Goal: Transaction & Acquisition: Download file/media

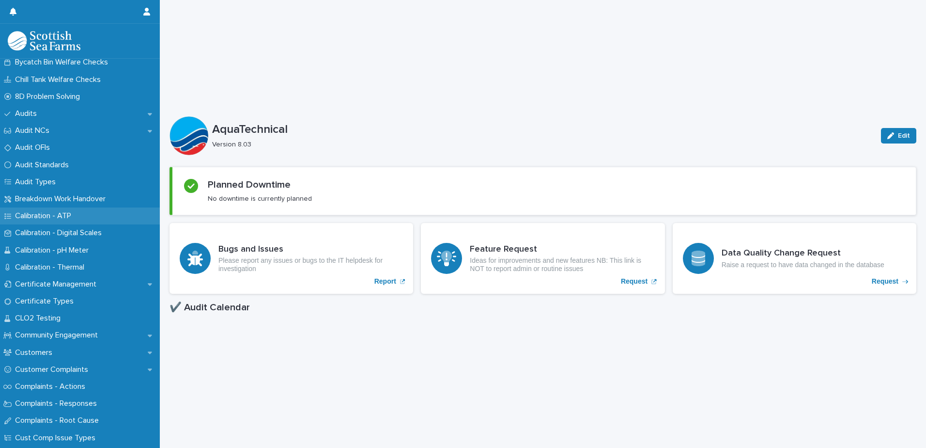
scroll to position [194, 0]
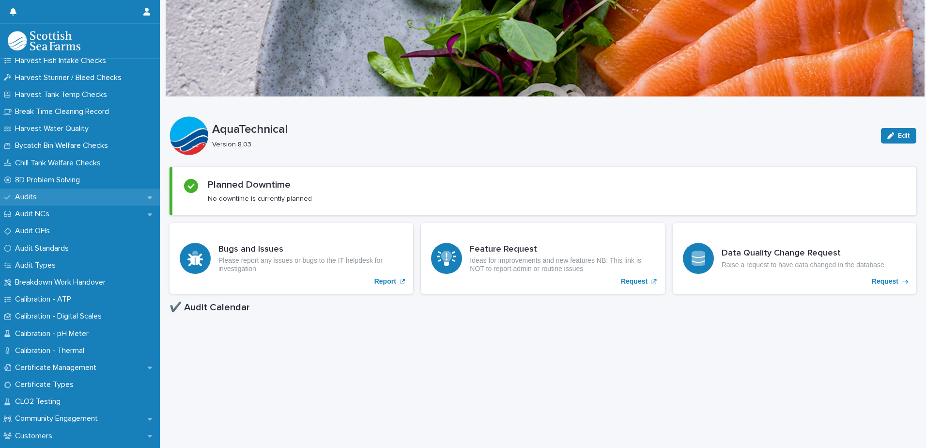
click at [51, 197] on div "Audits" at bounding box center [80, 196] width 160 height 17
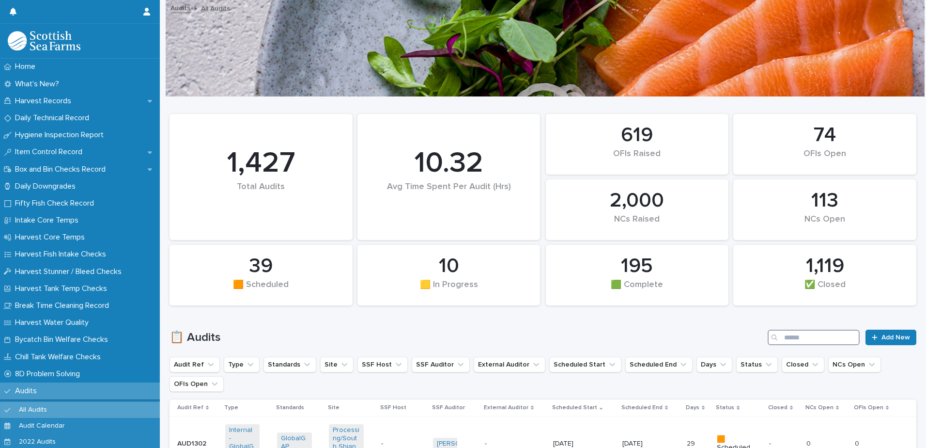
click at [785, 334] on input "Search" at bounding box center [814, 336] width 92 height 15
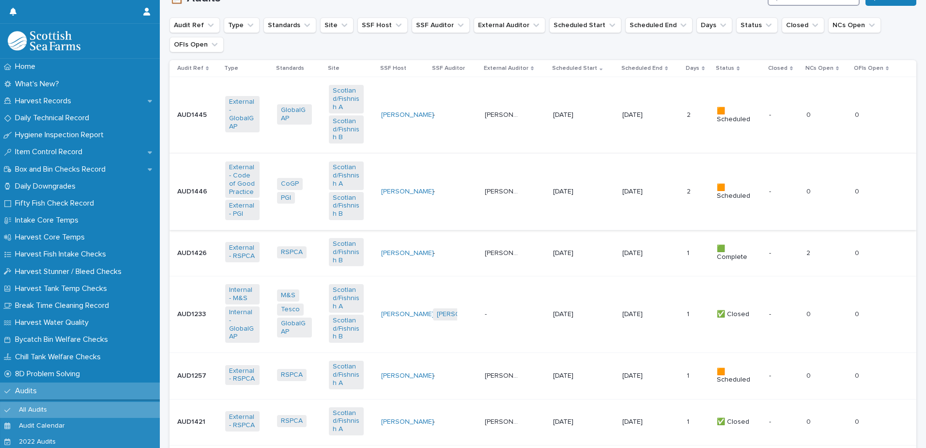
scroll to position [387, 0]
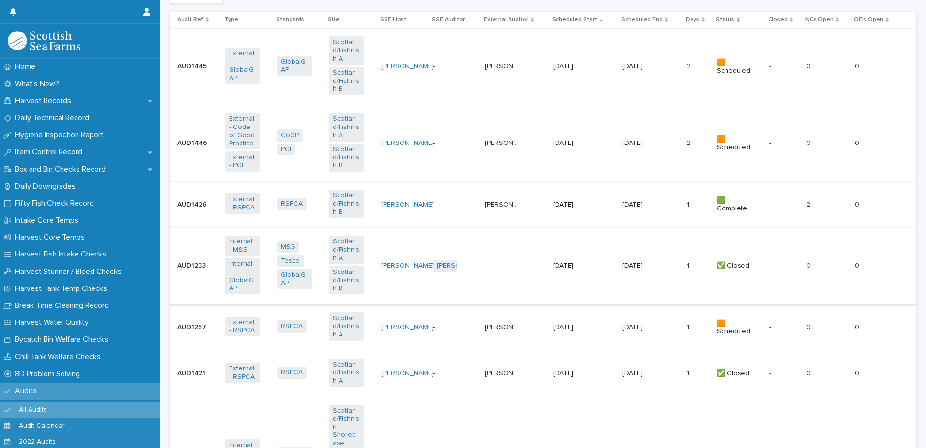
type input "********"
click at [600, 268] on div "[DATE]" at bounding box center [584, 266] width 62 height 16
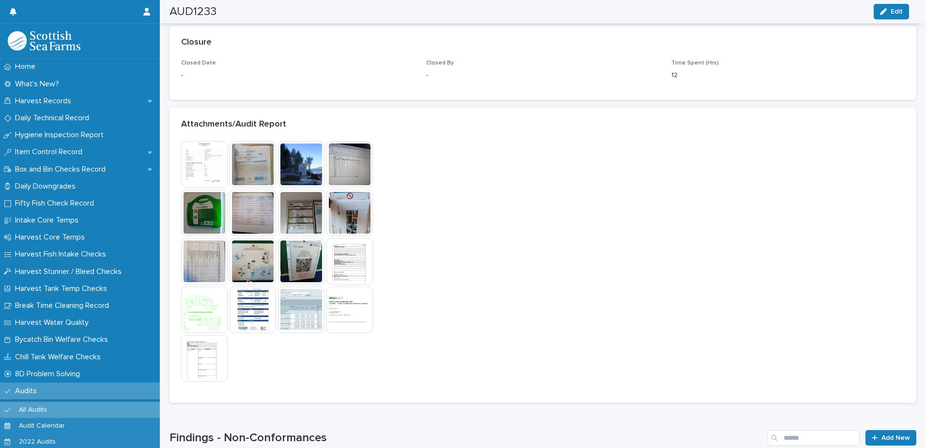
scroll to position [727, 0]
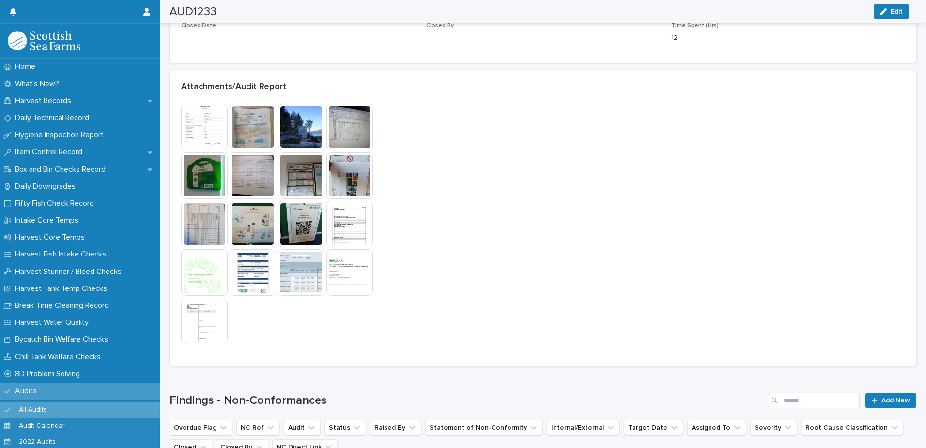
click at [352, 262] on img at bounding box center [349, 272] width 46 height 46
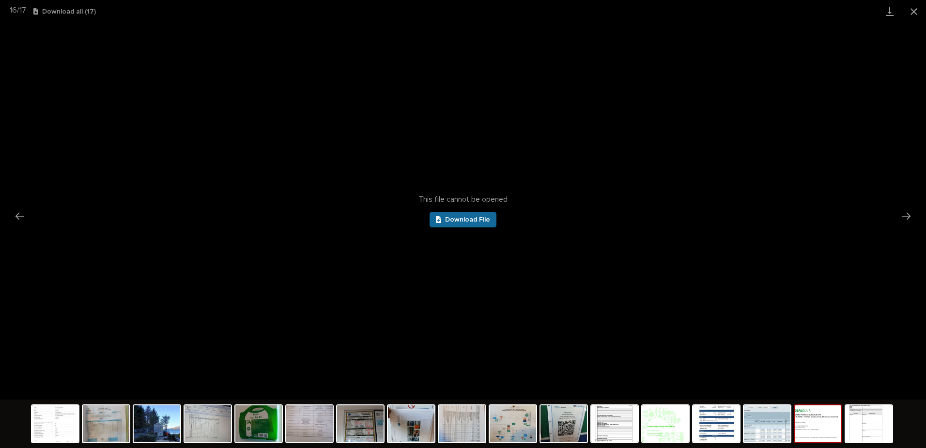
click at [463, 223] on link "Download File" at bounding box center [463, 219] width 67 height 15
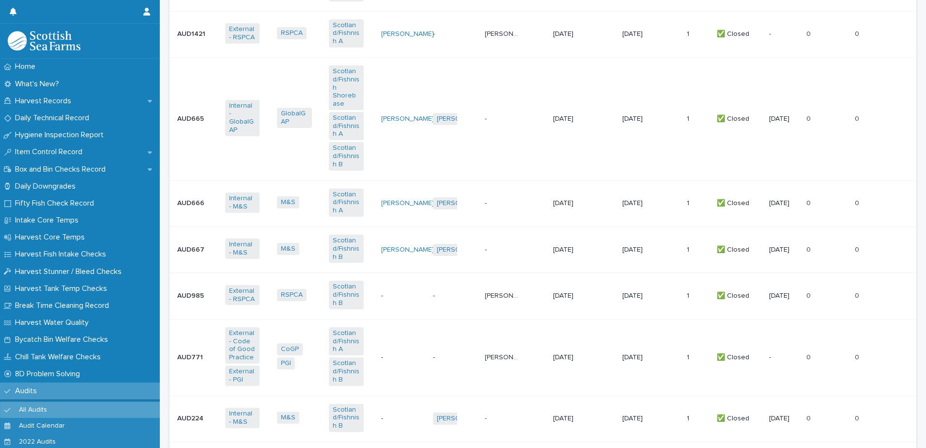
scroll to position [7, 0]
